Goal: Find specific page/section: Find specific page/section

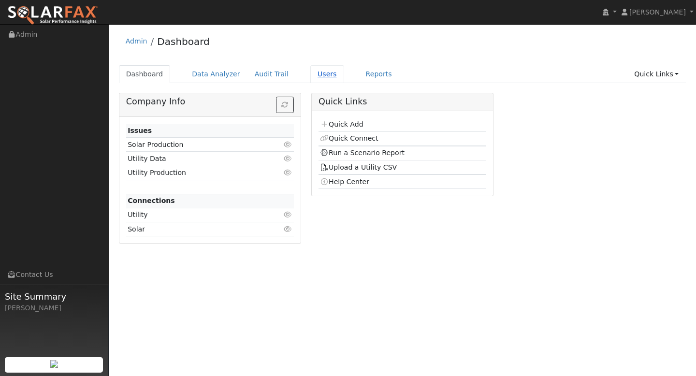
click at [315, 78] on link "Users" at bounding box center [327, 74] width 34 height 18
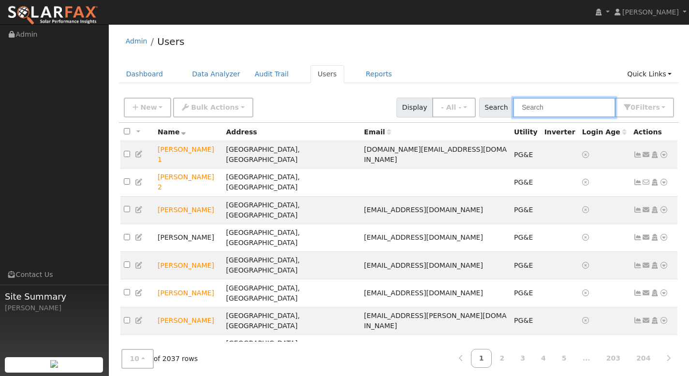
click at [542, 109] on input "text" at bounding box center [564, 108] width 102 height 20
paste input "Justina Garcia"
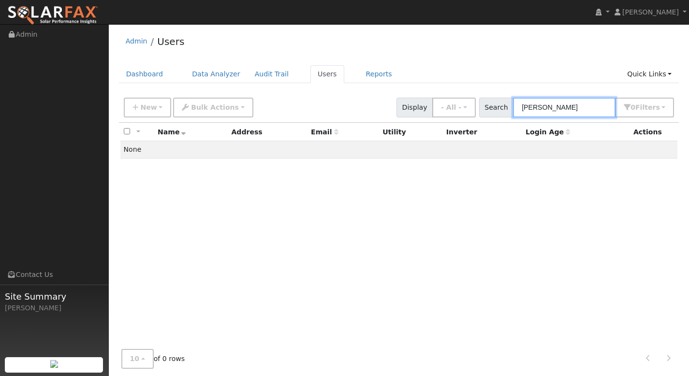
drag, startPoint x: 580, startPoint y: 108, endPoint x: 509, endPoint y: 103, distance: 71.2
click at [506, 102] on div "Search Justina Garcia 0 Filter s My accounts Role Show - All - Show Leads Admin…" at bounding box center [576, 108] width 195 height 20
paste input "Alexander Rose"
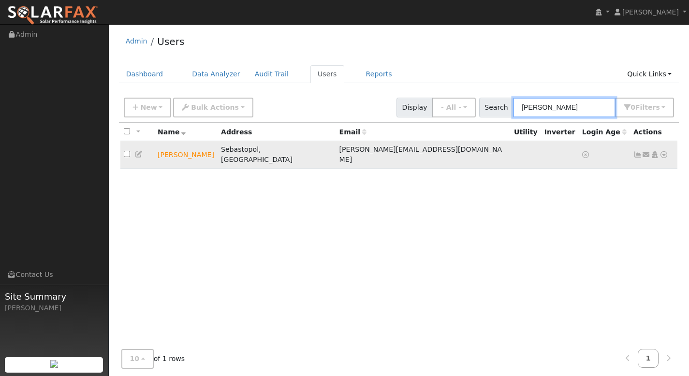
type input "Alexander Rose"
click at [665, 152] on icon at bounding box center [663, 154] width 9 height 7
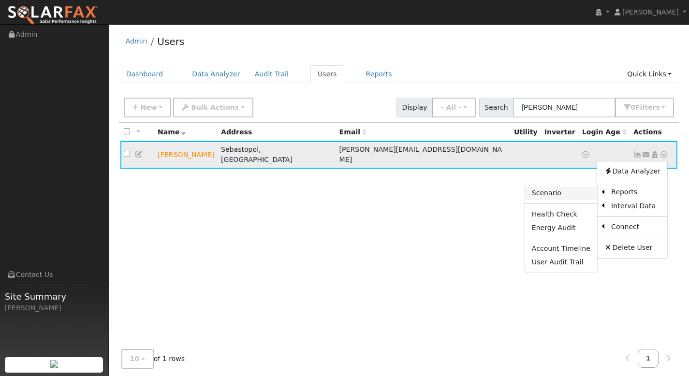
click at [556, 188] on link "Scenario" at bounding box center [561, 194] width 72 height 14
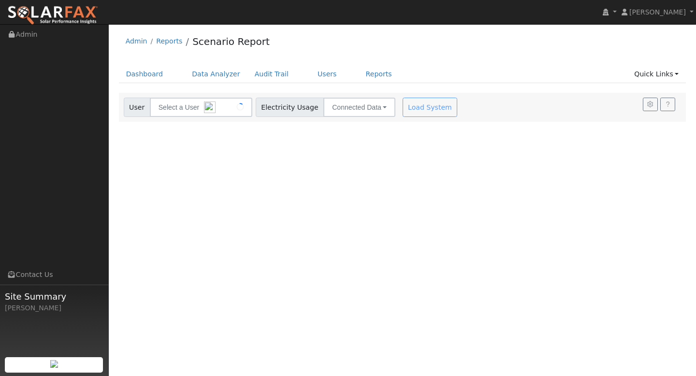
type input "Alexander Rose"
